Goal: Task Accomplishment & Management: Complete application form

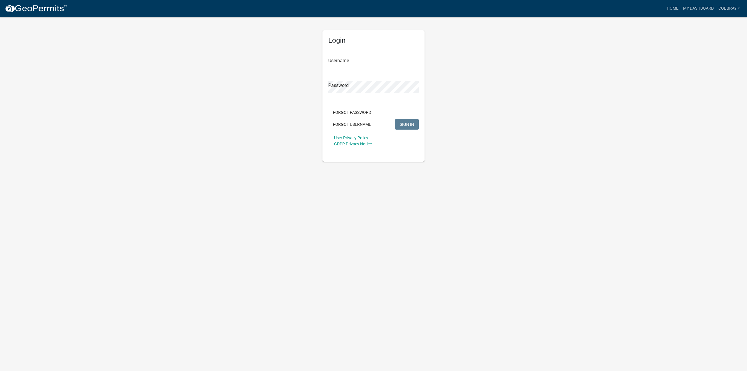
type input "cobbray"
click at [417, 125] on button "SIGN IN" at bounding box center [407, 124] width 24 height 11
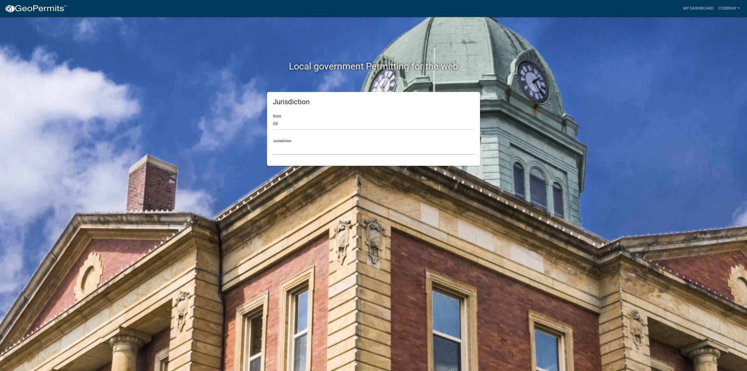
click at [283, 148] on select "[GEOGRAPHIC_DATA], [US_STATE] [GEOGRAPHIC_DATA], [US_STATE][PERSON_NAME][GEOGRA…" at bounding box center [373, 149] width 201 height 12
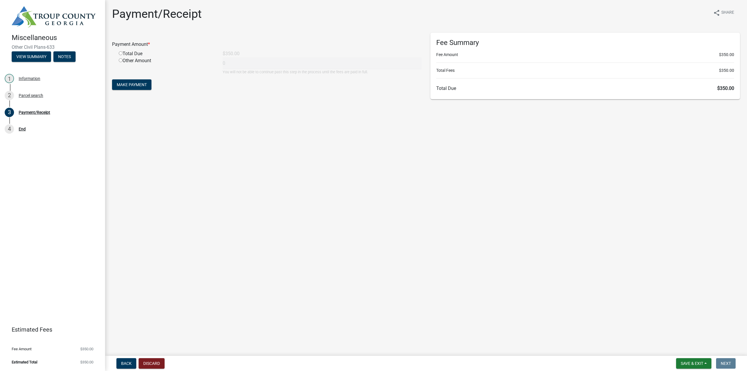
click at [129, 56] on div "Total Due" at bounding box center [166, 53] width 104 height 7
click at [122, 54] on input "radio" at bounding box center [121, 53] width 4 height 4
radio input "true"
type input "350"
click at [137, 86] on span "Make Payment" at bounding box center [132, 84] width 30 height 5
